Goal: Book appointment/travel/reservation

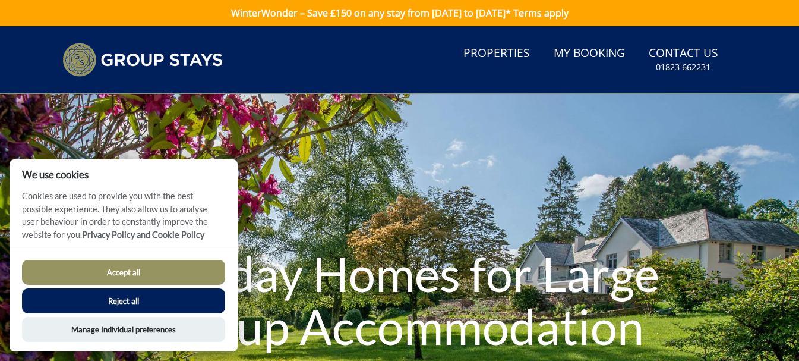
click at [187, 267] on button "Accept all" at bounding box center [123, 272] width 203 height 25
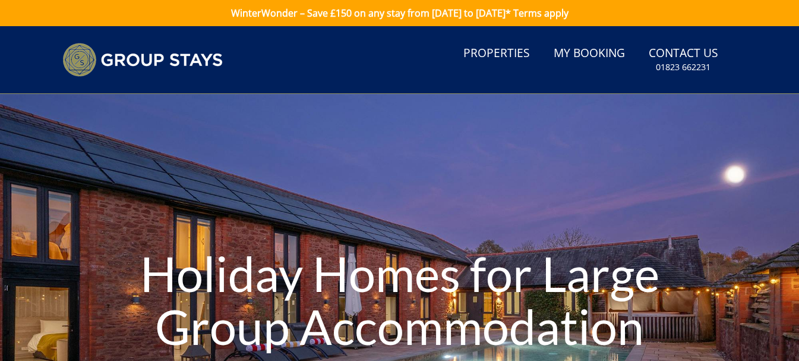
type input "[DATE]"
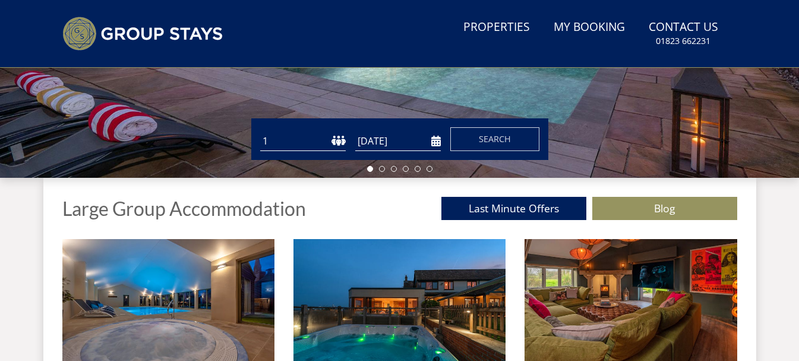
drag, startPoint x: 0, startPoint y: 0, endPoint x: 260, endPoint y: 141, distance: 296.2
click at [260, 141] on select "1 2 3 4 5 6 7 8 9 10 11 12 13 14 15 16 17 18 19 20 21 22 23 24 25 26 27 28 29 3…" at bounding box center [303, 141] width 86 height 20
select select "18"
click at [260, 131] on select "1 2 3 4 5 6 7 8 9 10 11 12 13 14 15 16 17 18 19 20 21 22 23 24 25 26 27 28 29 3…" at bounding box center [303, 141] width 86 height 20
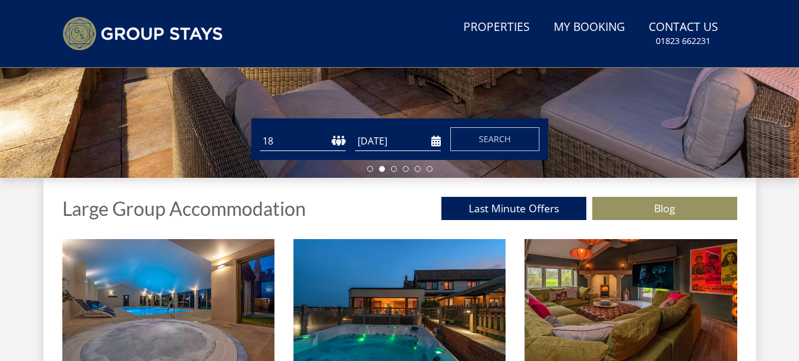
click at [388, 140] on input "[DATE]" at bounding box center [398, 141] width 86 height 20
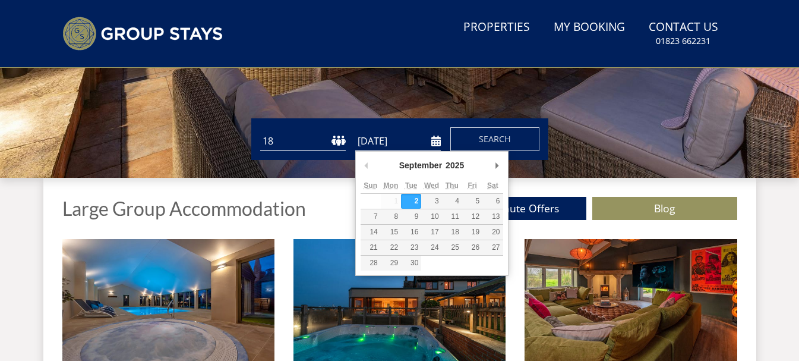
click at [489, 165] on div "September January February March April May June July August September October N…" at bounding box center [432, 167] width 143 height 22
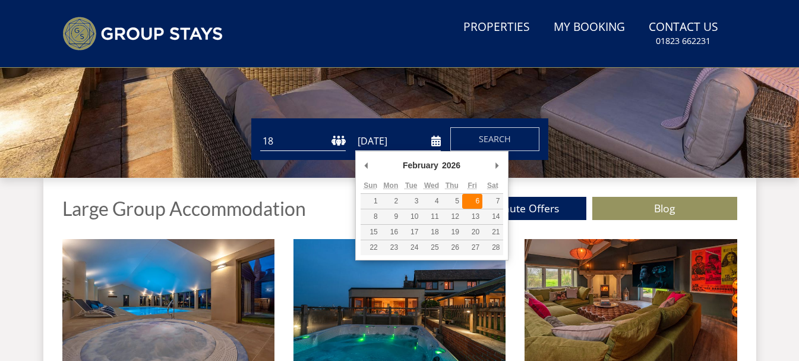
type input "[DATE]"
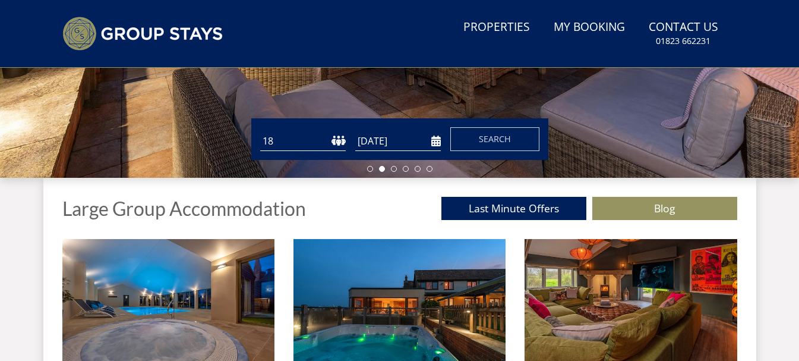
click at [433, 140] on input "[DATE]" at bounding box center [398, 141] width 86 height 20
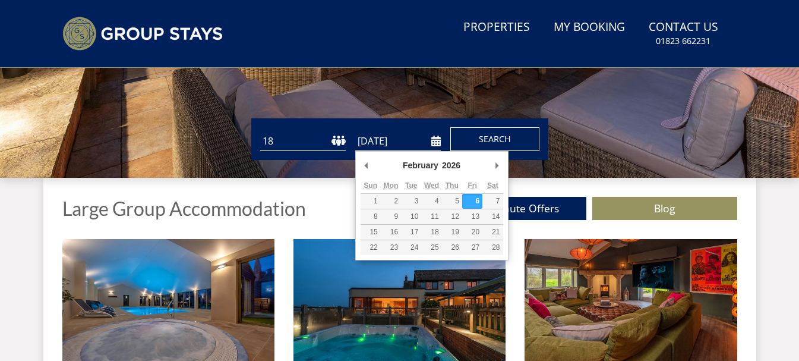
click at [479, 138] on span "Search" at bounding box center [495, 138] width 32 height 11
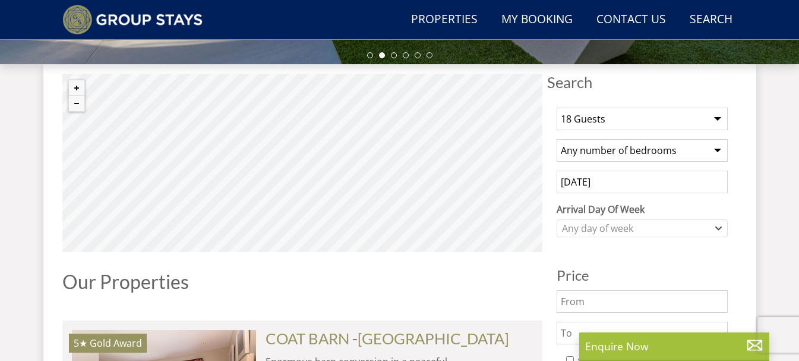
scroll to position [416, 0]
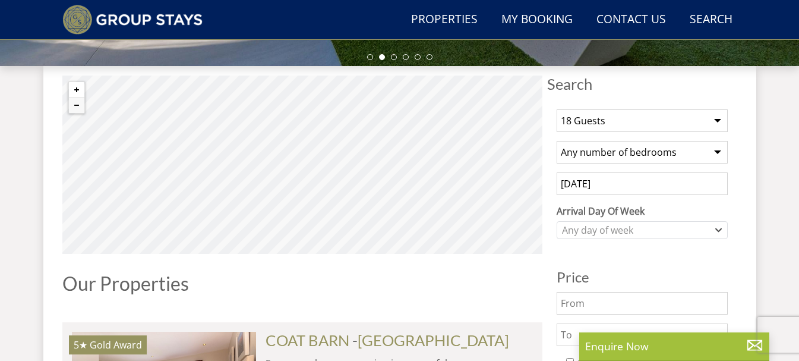
click at [77, 86] on button "Zoom in" at bounding box center [76, 89] width 15 height 15
click at [74, 88] on button "Zoom in" at bounding box center [76, 89] width 15 height 15
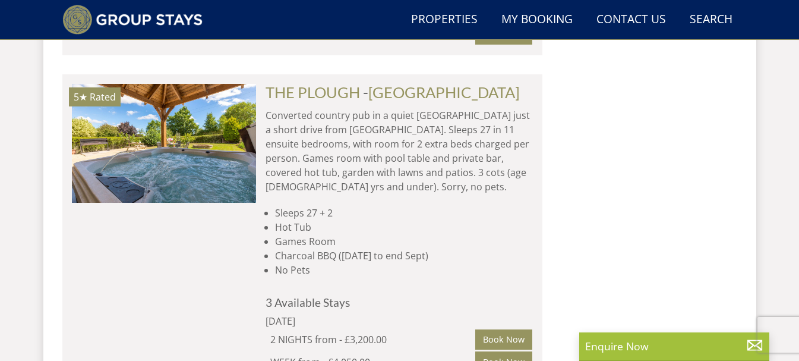
scroll to position [8094, 0]
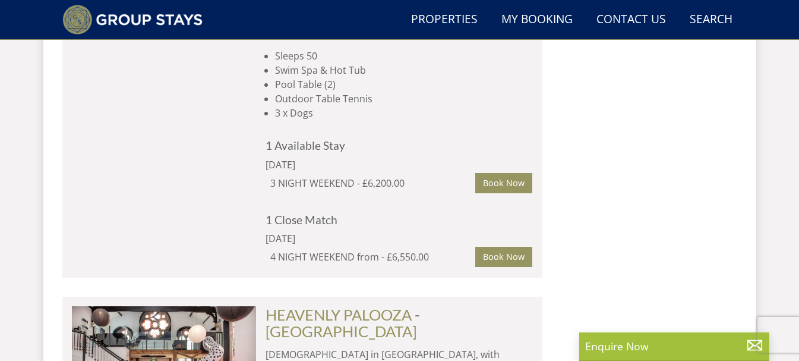
scroll to position [8935, 0]
